Goal: Check status: Check status

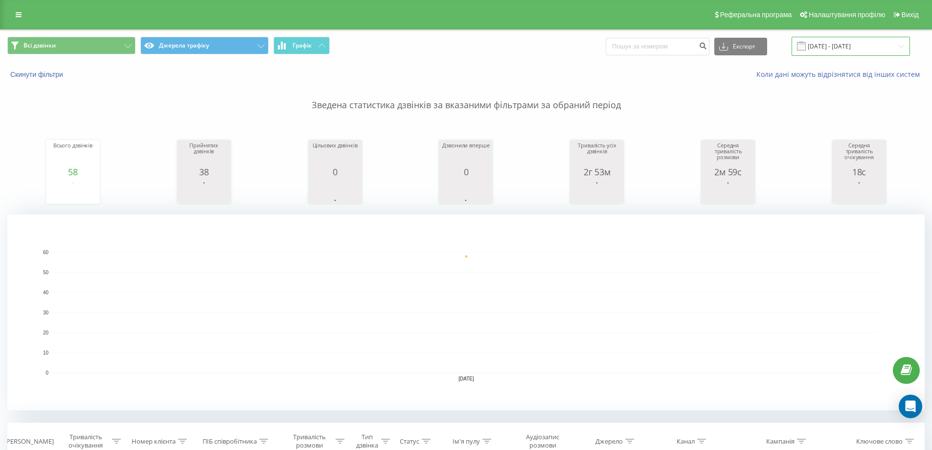
click at [902, 45] on input "19.05.2025 - 19.05.2025" at bounding box center [850, 46] width 118 height 19
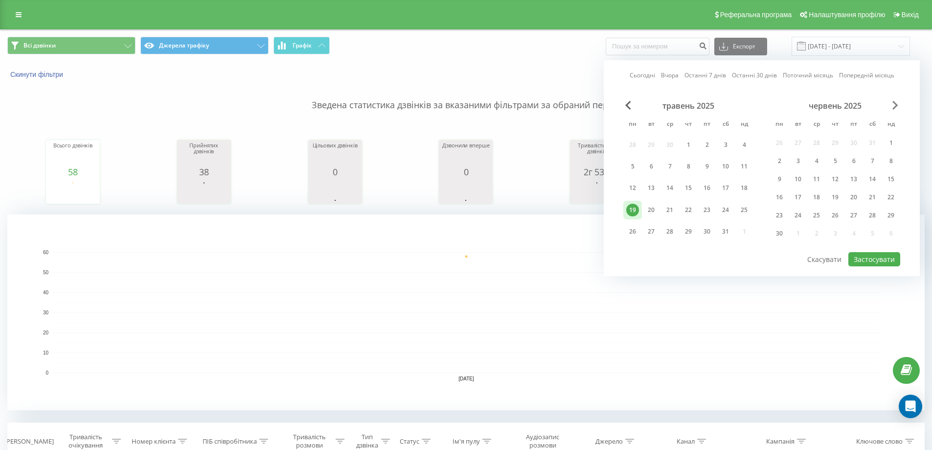
click at [897, 103] on span "Next Month" at bounding box center [895, 105] width 6 height 9
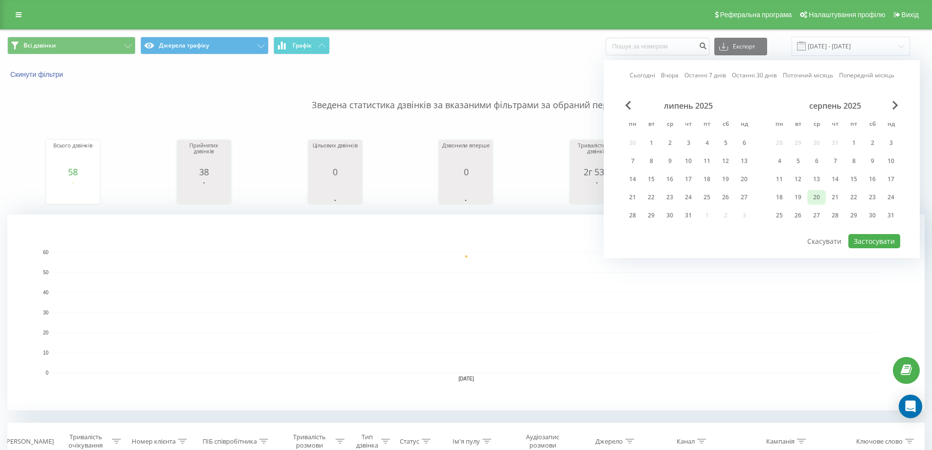
click at [819, 198] on div "20" at bounding box center [816, 197] width 13 height 13
click at [866, 243] on button "Застосувати" at bounding box center [874, 241] width 52 height 14
type input "[DATE] - [DATE]"
